Goal: Information Seeking & Learning: Learn about a topic

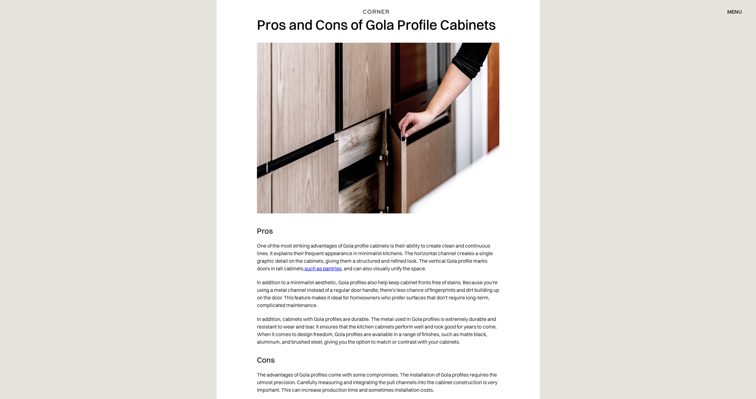
scroll to position [882, 0]
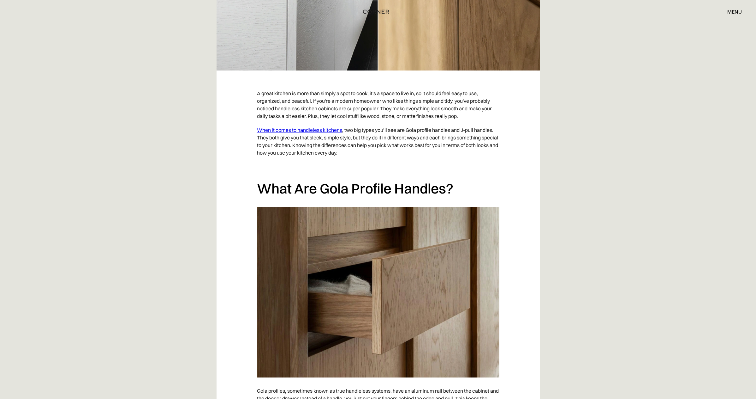
scroll to position [484, 0]
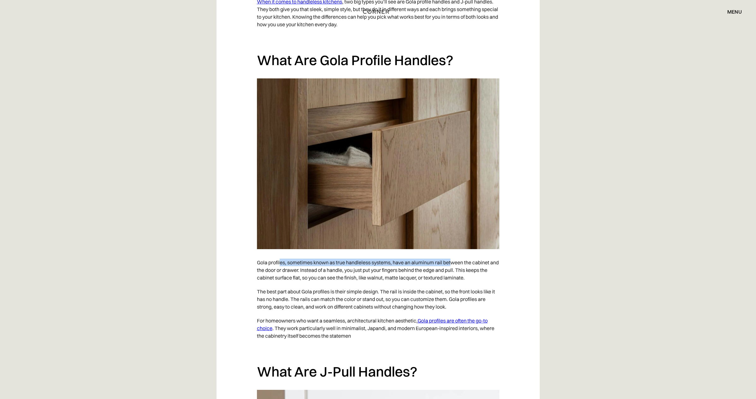
drag, startPoint x: 283, startPoint y: 246, endPoint x: 451, endPoint y: 253, distance: 168.8
click at [451, 255] on p "Gola profiles, sometimes known as true handleless systems, have an aluminum rai…" at bounding box center [378, 269] width 243 height 29
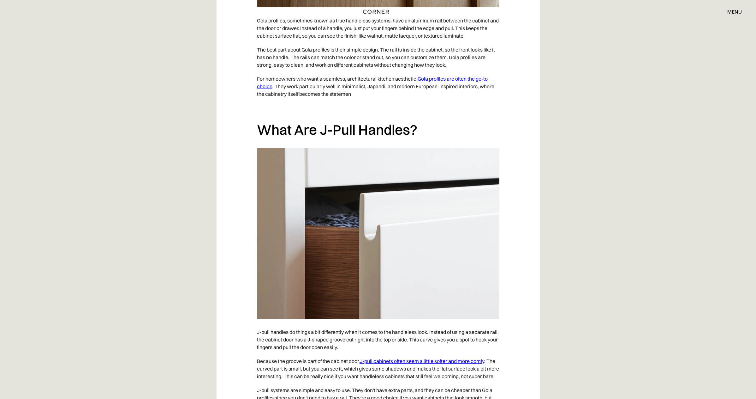
scroll to position [846, 0]
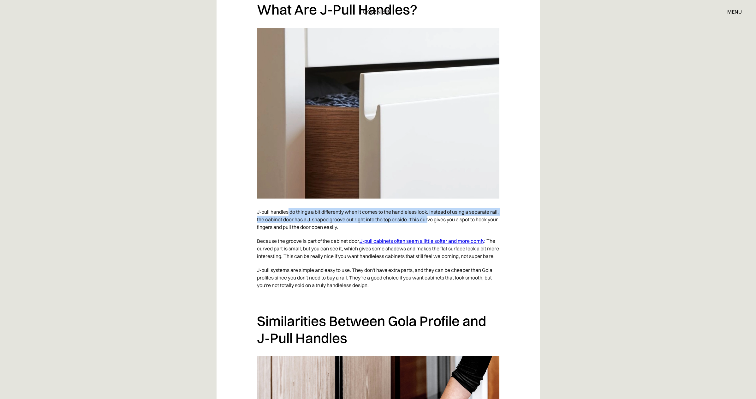
drag, startPoint x: 289, startPoint y: 198, endPoint x: 440, endPoint y: 204, distance: 150.8
click at [440, 205] on p "J-pull handles do things a bit differently when it comes to the handleless look…" at bounding box center [378, 219] width 243 height 29
click at [439, 205] on p "J-pull handles do things a bit differently when it comes to the handleless look…" at bounding box center [378, 219] width 243 height 29
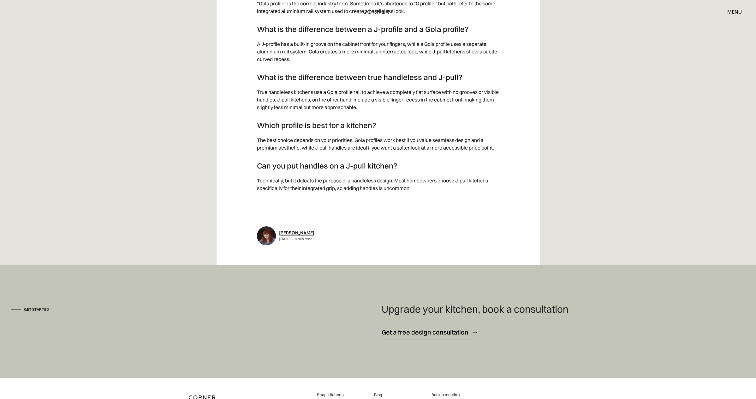
scroll to position [2404, 0]
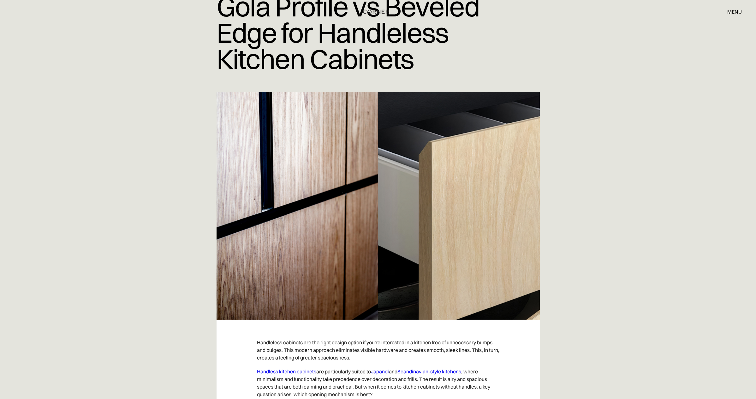
scroll to position [174, 0]
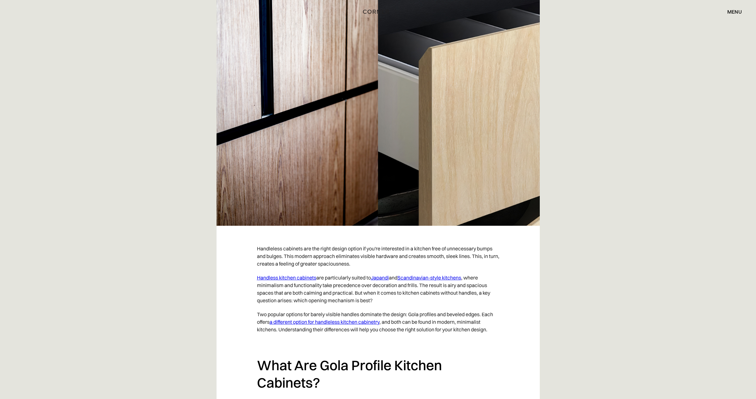
click at [654, 49] on div "Home > Blog > Gola Profile vs Beveled Edge for Handleless Kitchen Cabinets Gola…" at bounding box center [378, 31] width 756 height 387
